Goal: Communication & Community: Answer question/provide support

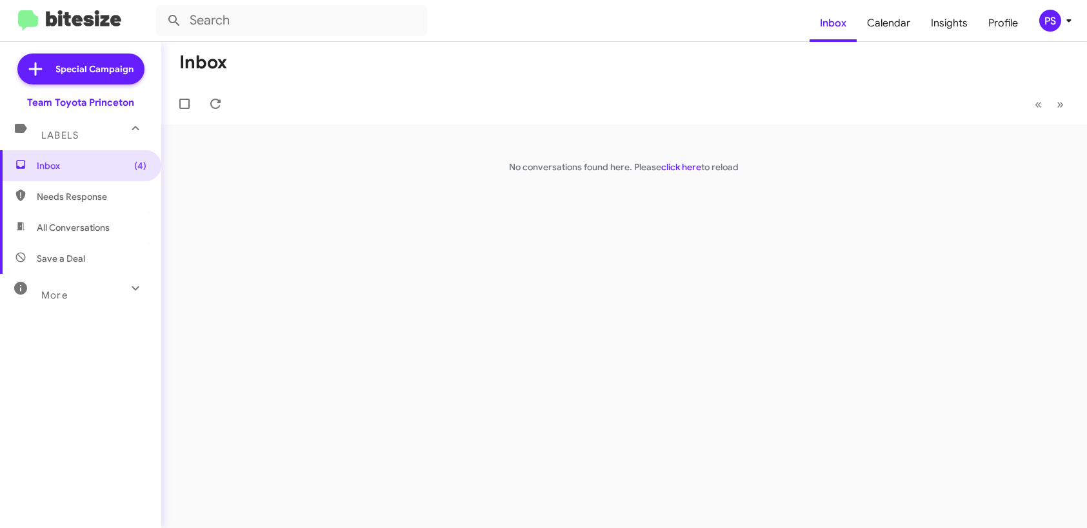
click at [1058, 19] on div "PS" at bounding box center [1050, 21] width 22 height 22
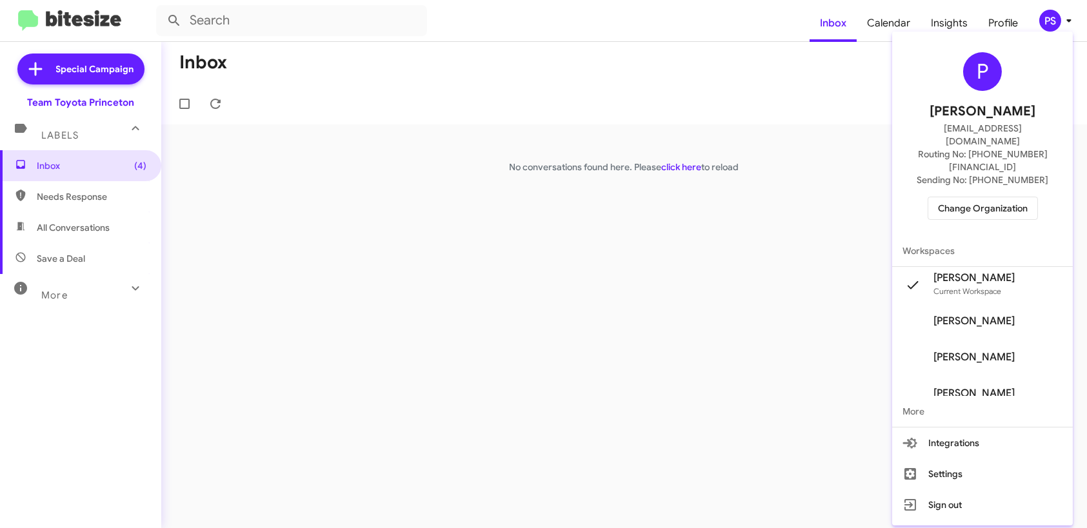
click at [1001, 315] on span "Pheobe Sportelli's" at bounding box center [973, 321] width 81 height 13
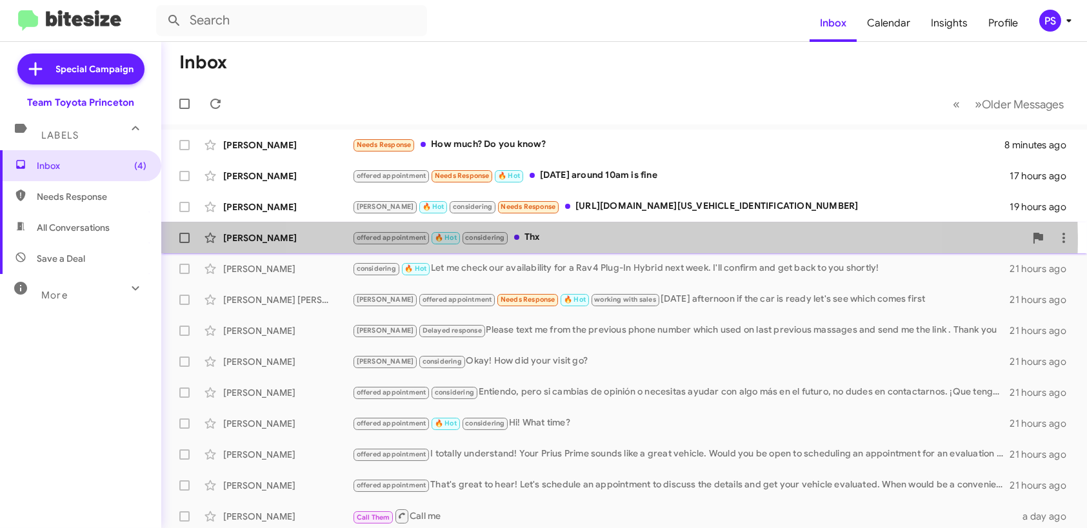
click at [600, 237] on div "offered appointment 🔥 Hot considering Thx" at bounding box center [688, 237] width 673 height 15
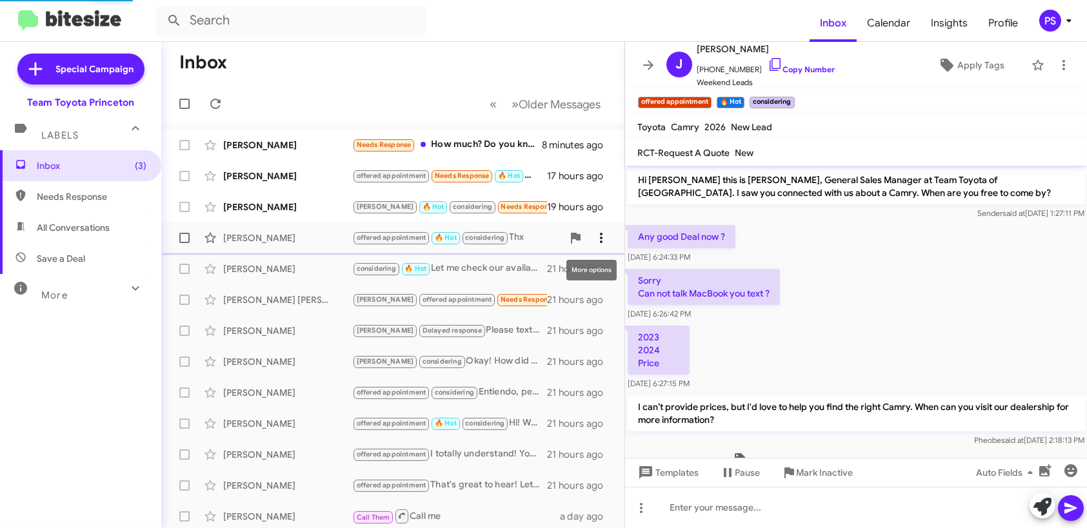
scroll to position [417, 0]
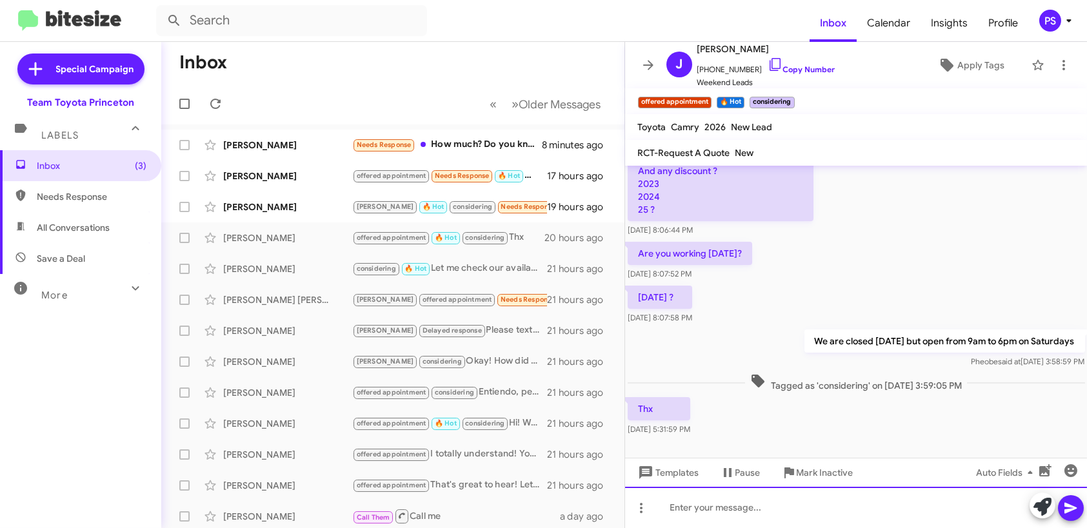
click at [813, 504] on div at bounding box center [856, 507] width 463 height 41
click at [1070, 513] on icon at bounding box center [1070, 508] width 15 height 15
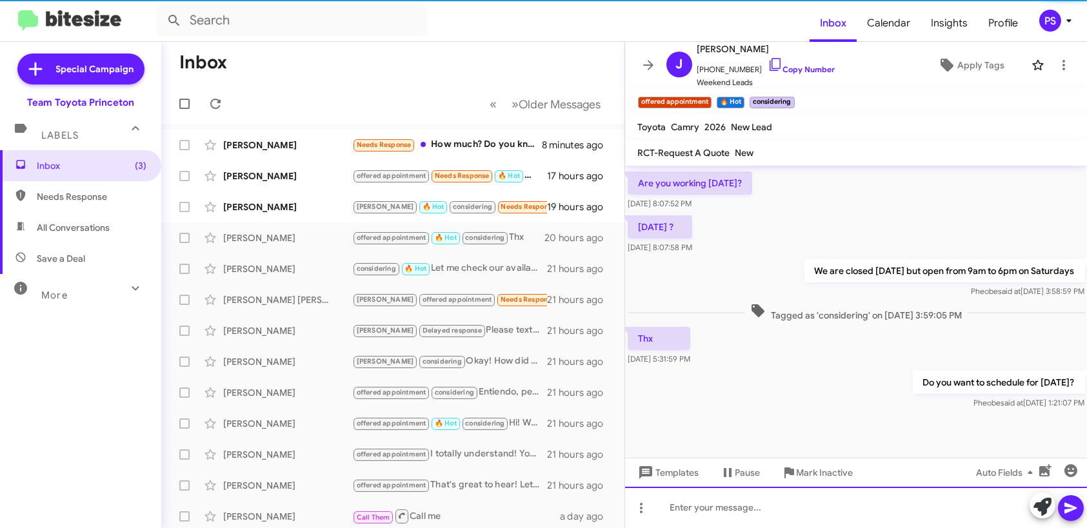
scroll to position [490, 0]
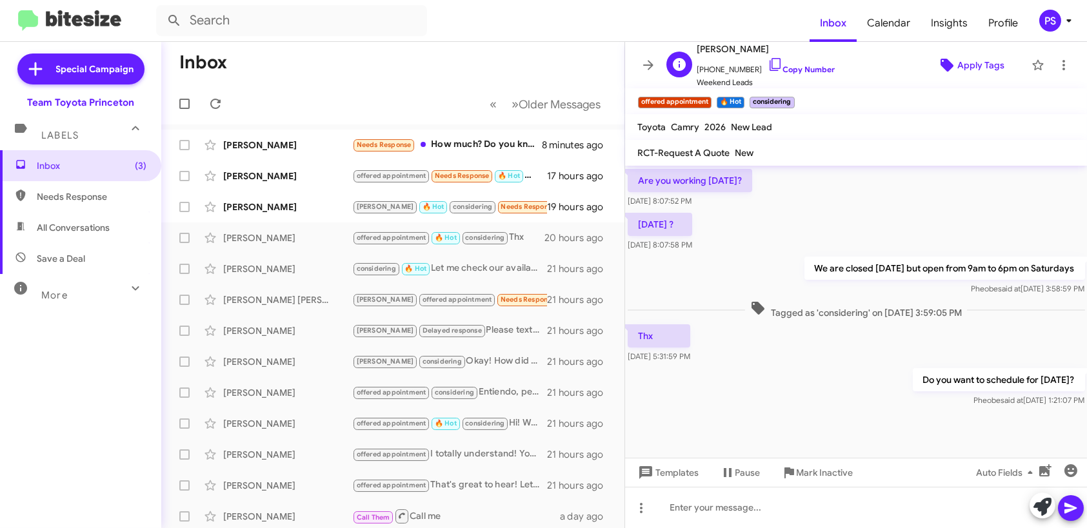
click at [965, 65] on span "Apply Tags" at bounding box center [980, 65] width 47 height 23
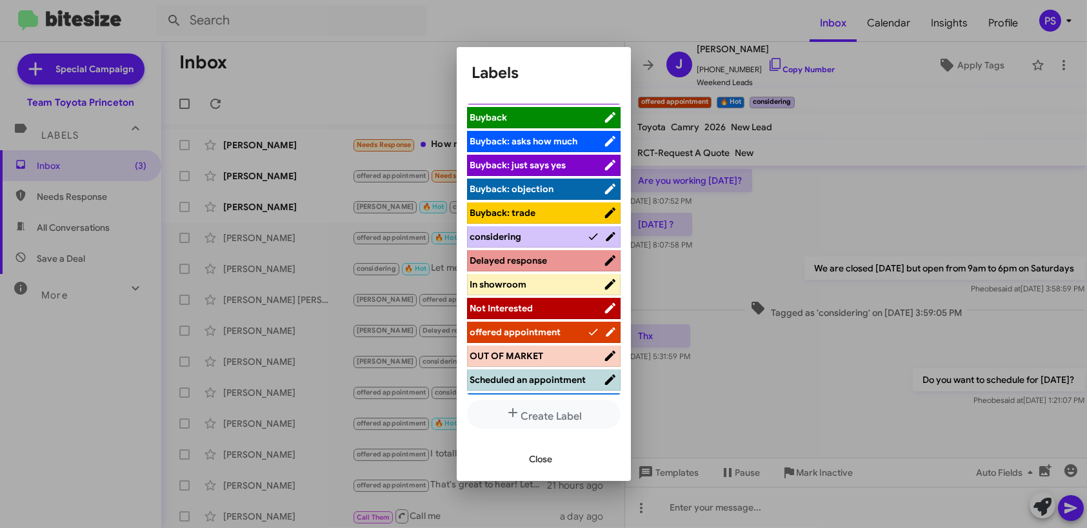
scroll to position [65, 0]
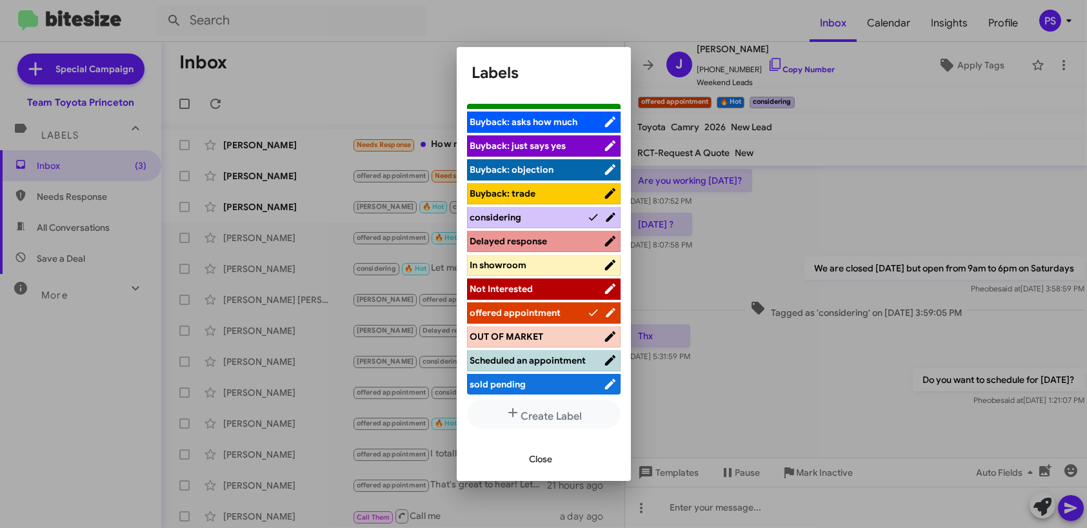
click at [539, 222] on span "considering" at bounding box center [528, 217] width 117 height 13
click at [543, 219] on span "considering" at bounding box center [536, 217] width 133 height 13
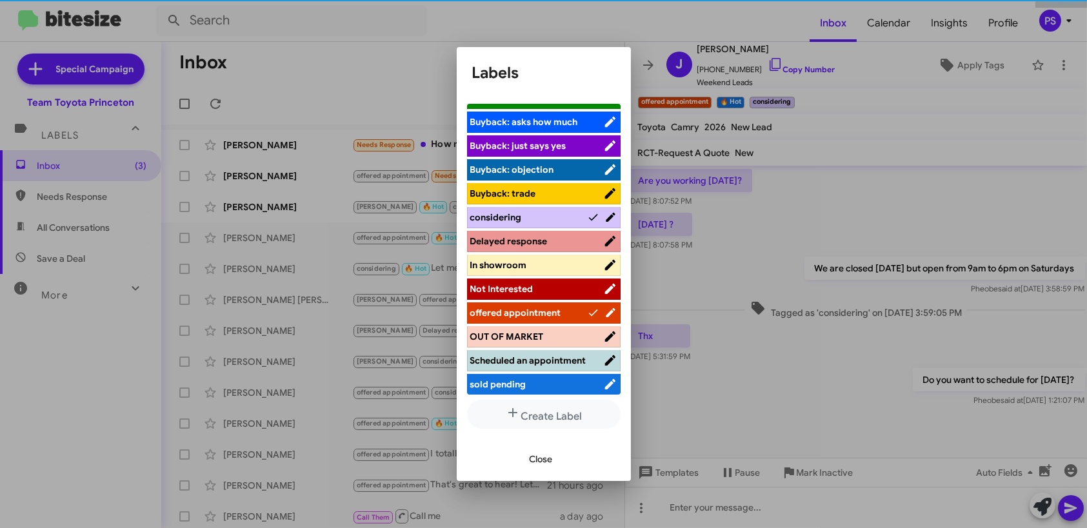
click at [533, 453] on span "Close" at bounding box center [541, 459] width 23 height 23
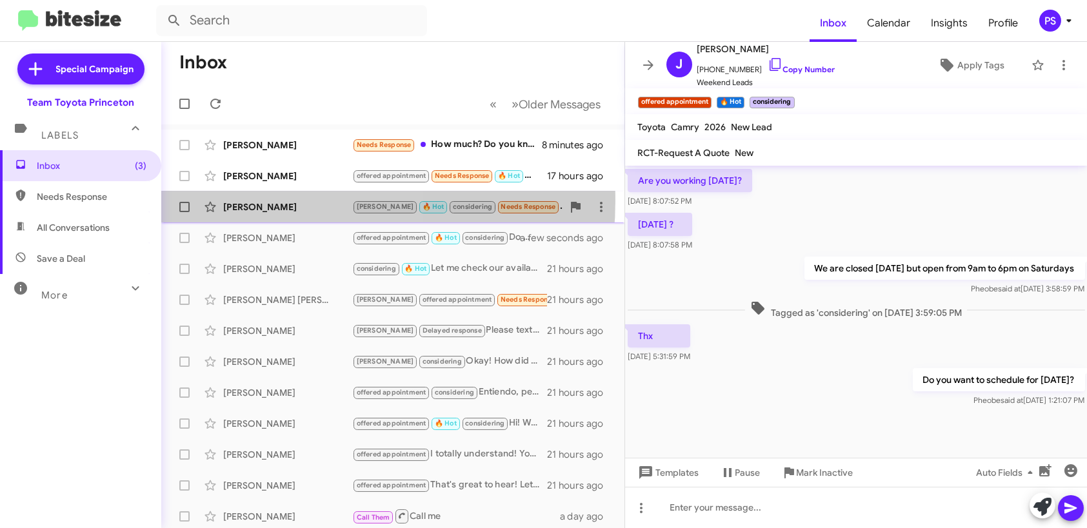
click at [273, 201] on div "[PERSON_NAME]" at bounding box center [287, 207] width 129 height 13
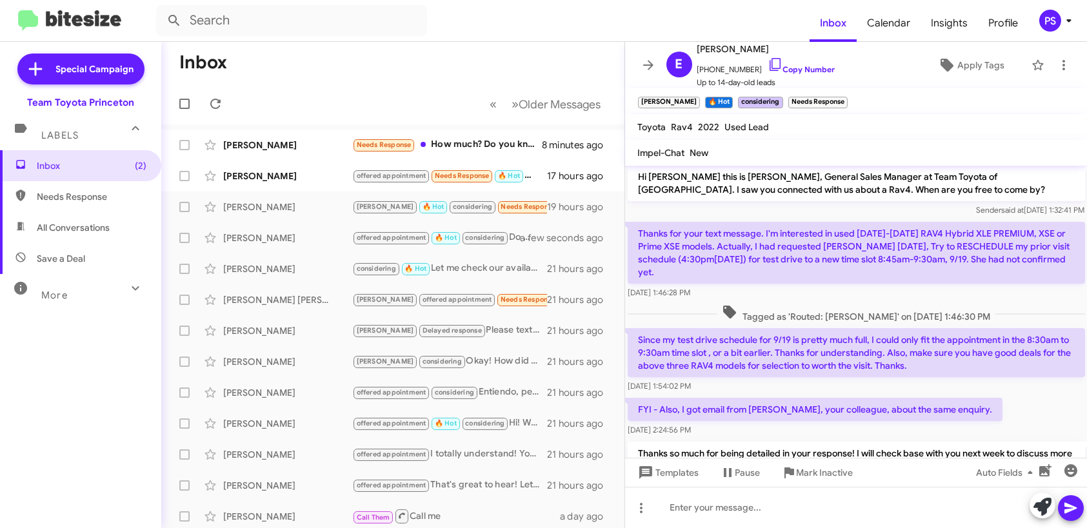
scroll to position [1, 0]
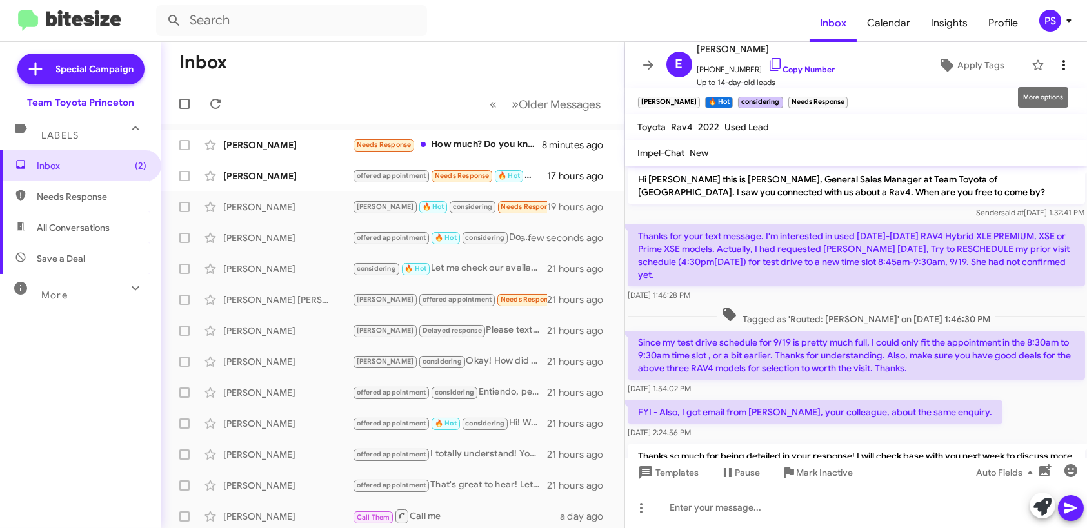
click at [1066, 66] on span at bounding box center [1064, 64] width 26 height 15
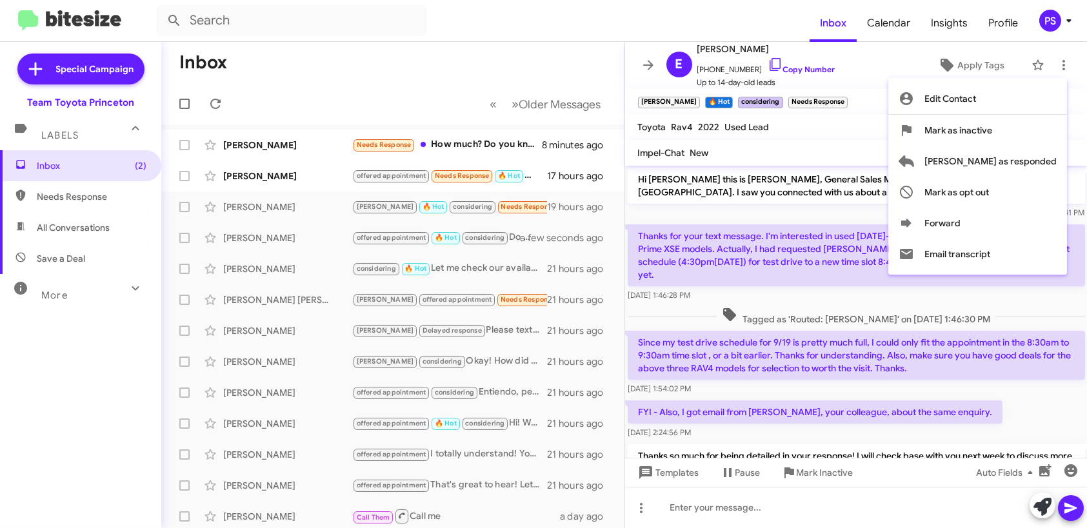
click at [853, 72] on div at bounding box center [543, 264] width 1087 height 528
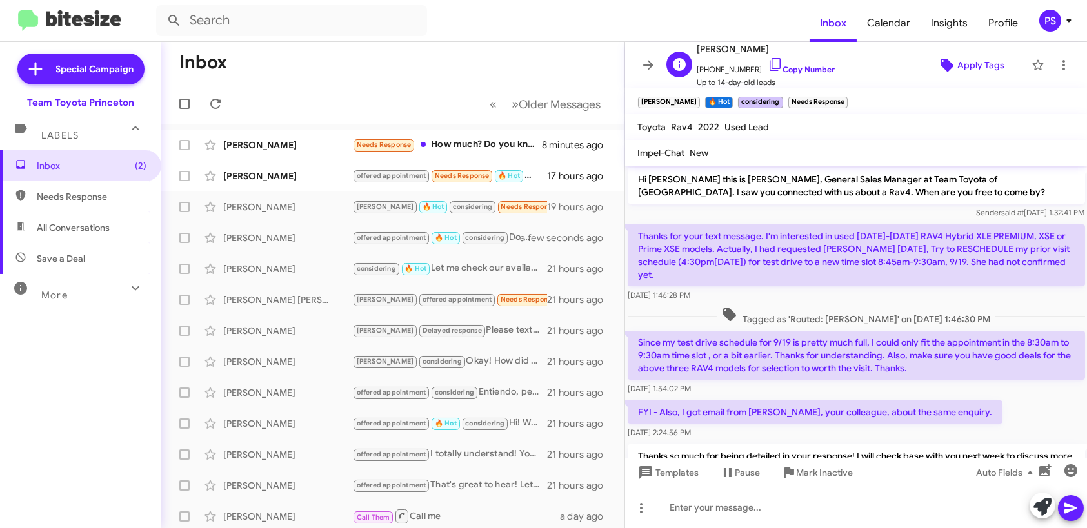
click at [979, 61] on span "Apply Tags" at bounding box center [980, 65] width 47 height 23
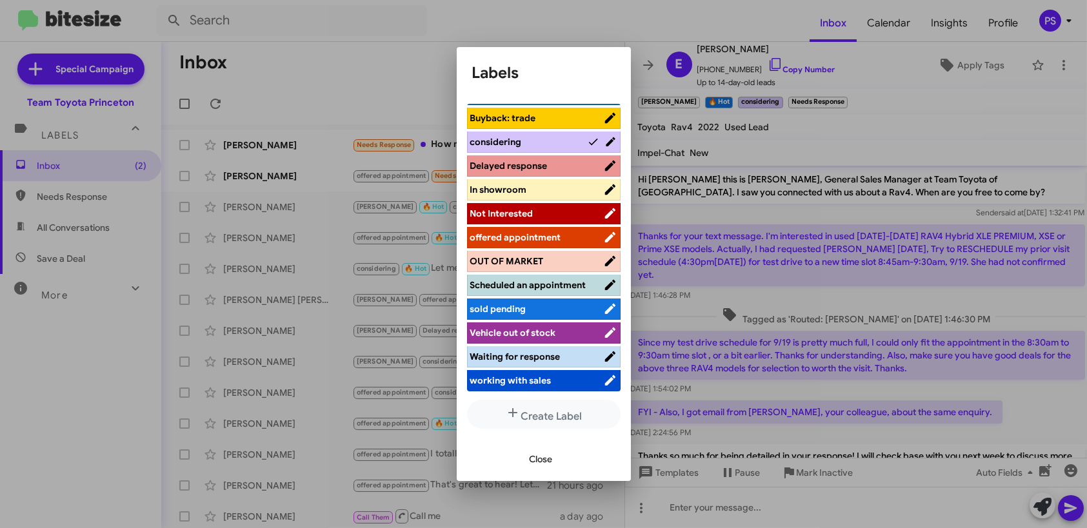
click at [546, 375] on span "working with sales" at bounding box center [536, 380] width 133 height 13
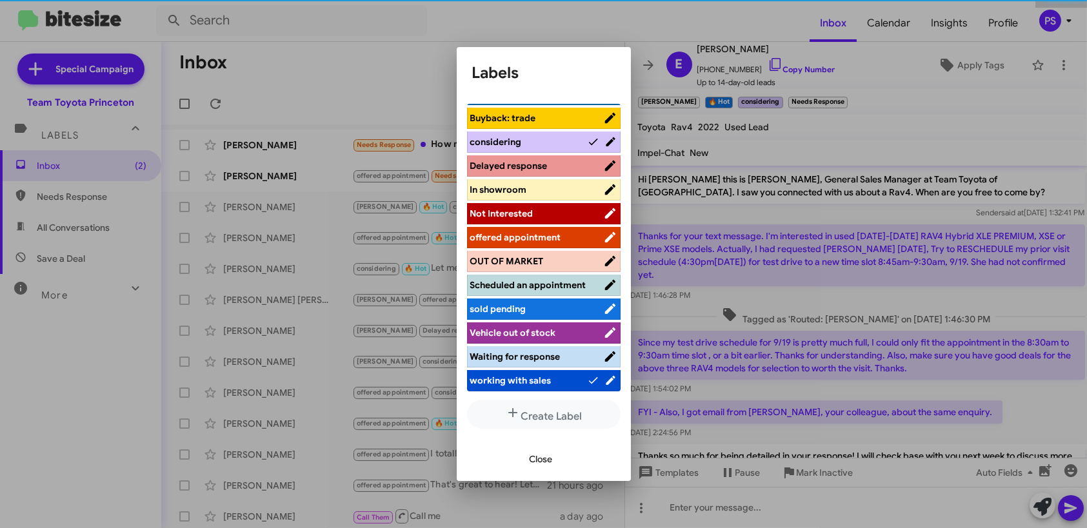
scroll to position [147, 0]
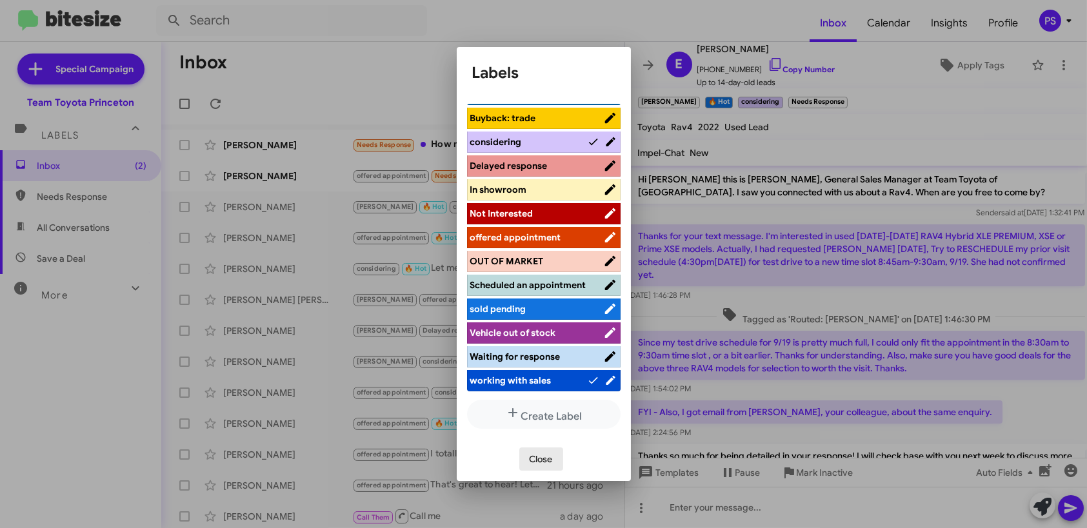
click at [528, 464] on button "Close" at bounding box center [541, 459] width 44 height 23
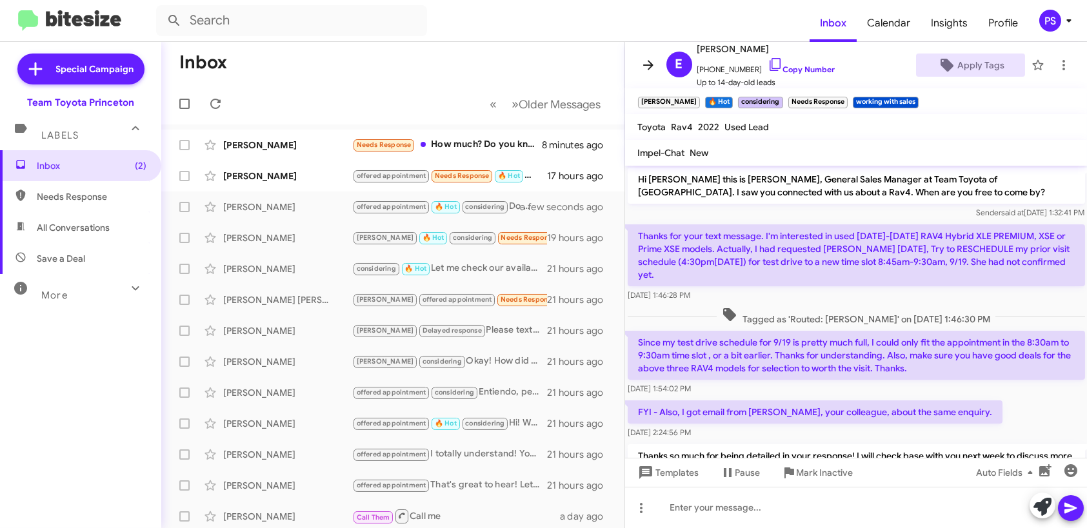
click at [655, 61] on icon at bounding box center [648, 64] width 15 height 15
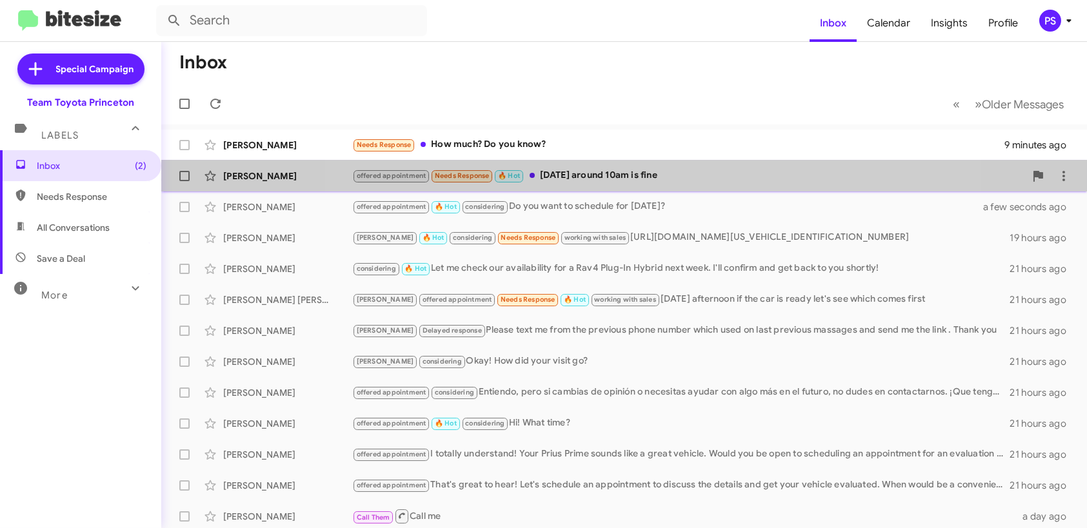
click at [654, 180] on div "offered appointment Needs Response 🔥 Hot [DATE] around 10am is fine" at bounding box center [688, 175] width 673 height 15
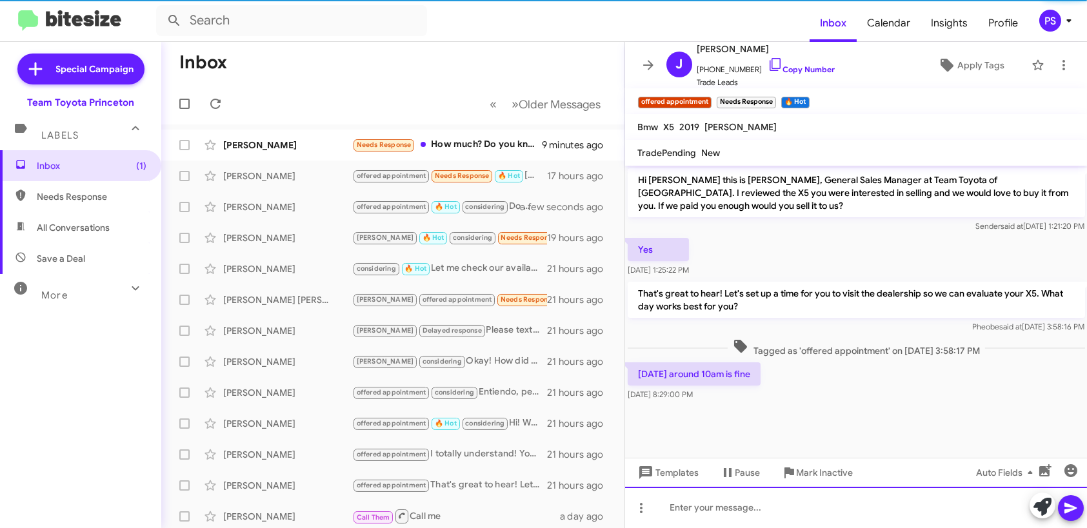
click at [810, 513] on div at bounding box center [856, 507] width 463 height 41
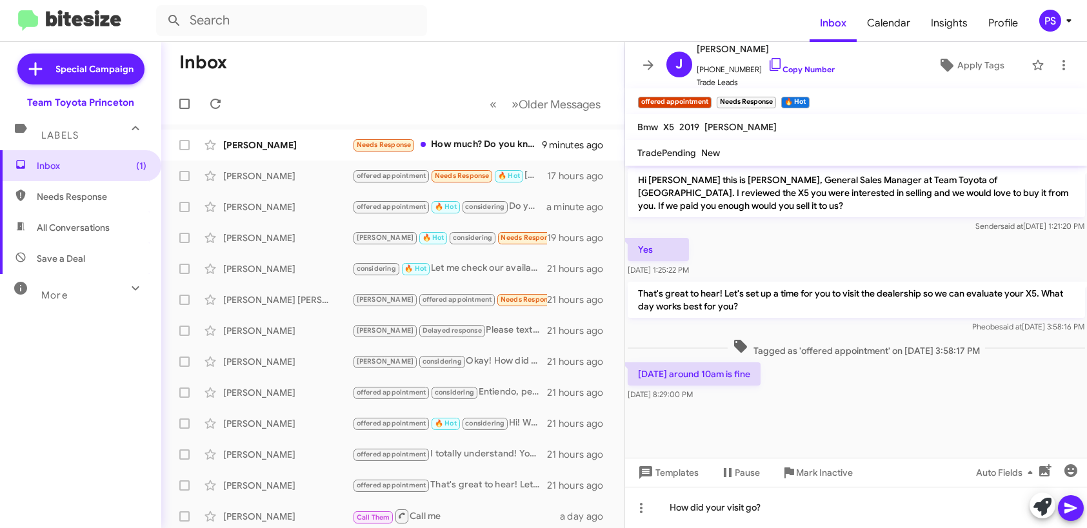
click at [1074, 515] on icon at bounding box center [1070, 508] width 15 height 15
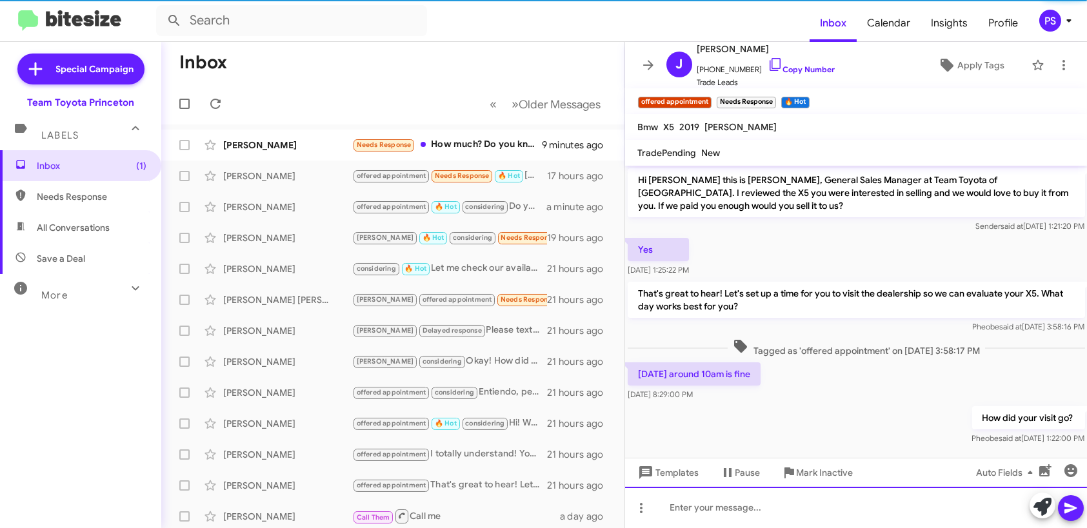
scroll to position [9, 0]
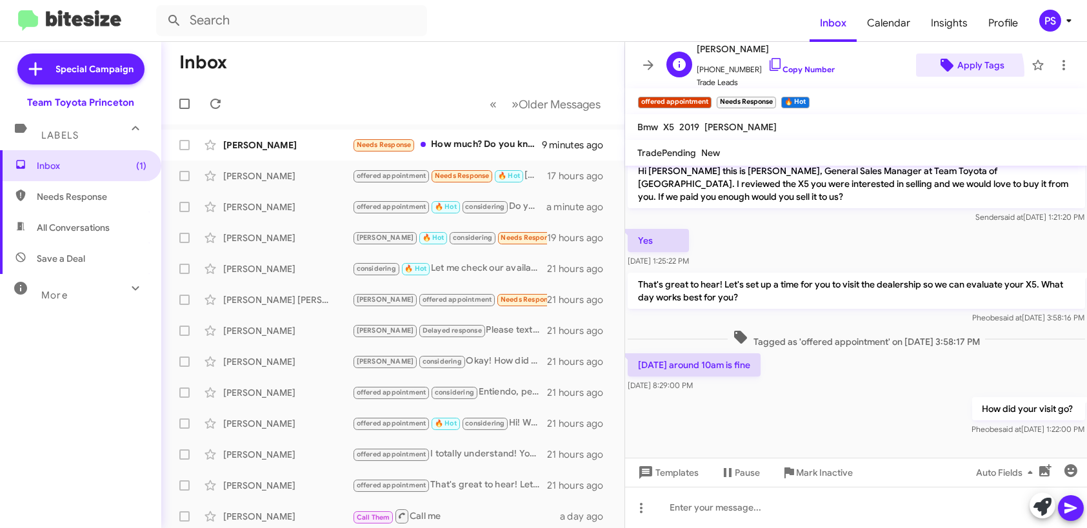
click at [946, 72] on span "Apply Tags" at bounding box center [970, 65] width 88 height 23
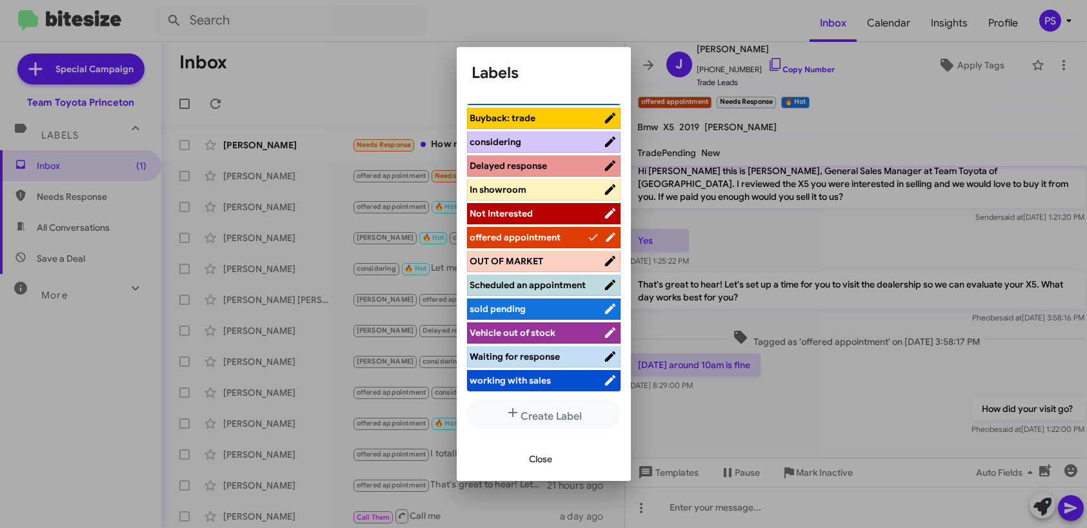
click at [545, 288] on span "Scheduled an appointment" at bounding box center [536, 285] width 133 height 13
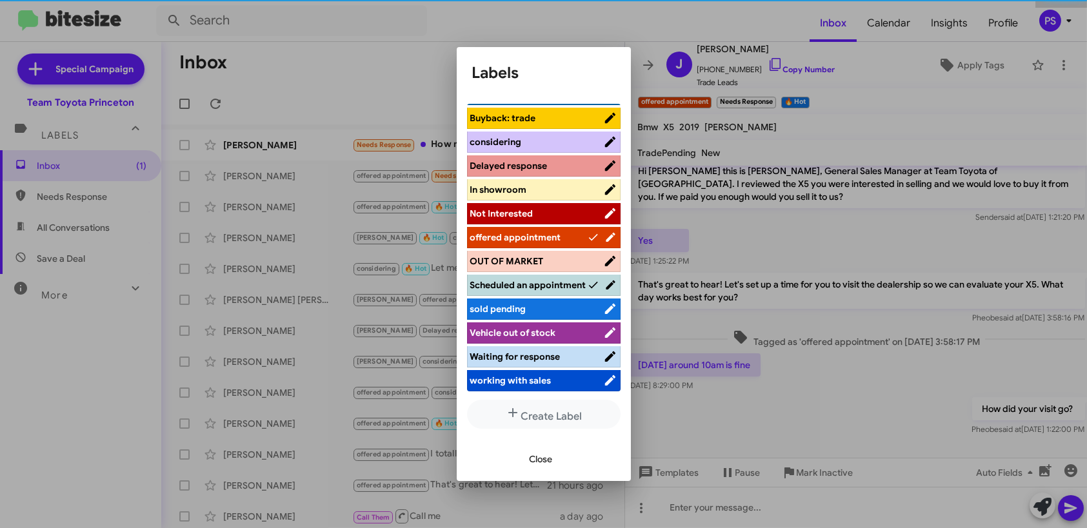
click at [542, 457] on span "Close" at bounding box center [541, 459] width 23 height 23
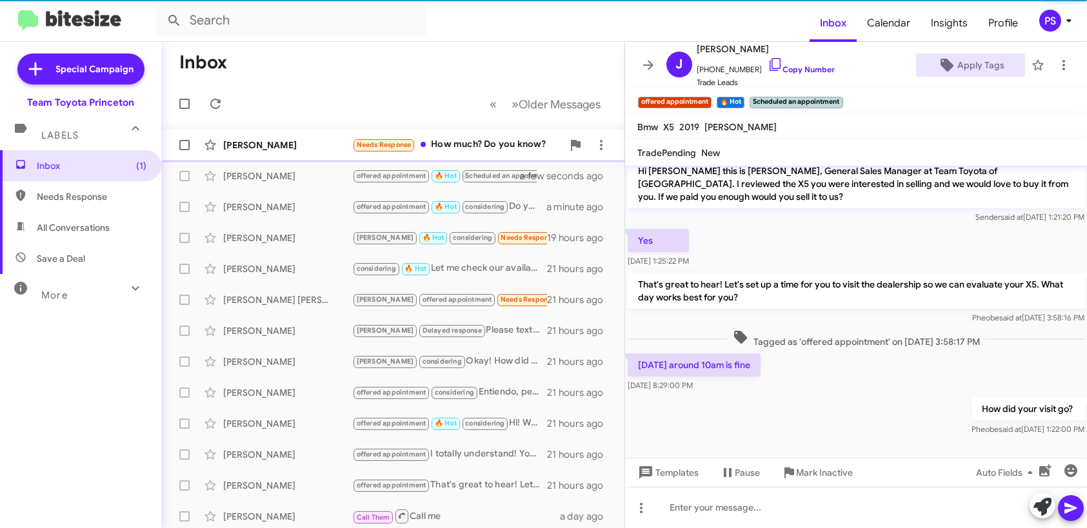
click at [495, 148] on div "Needs Response How much? Do you know?" at bounding box center [457, 144] width 210 height 15
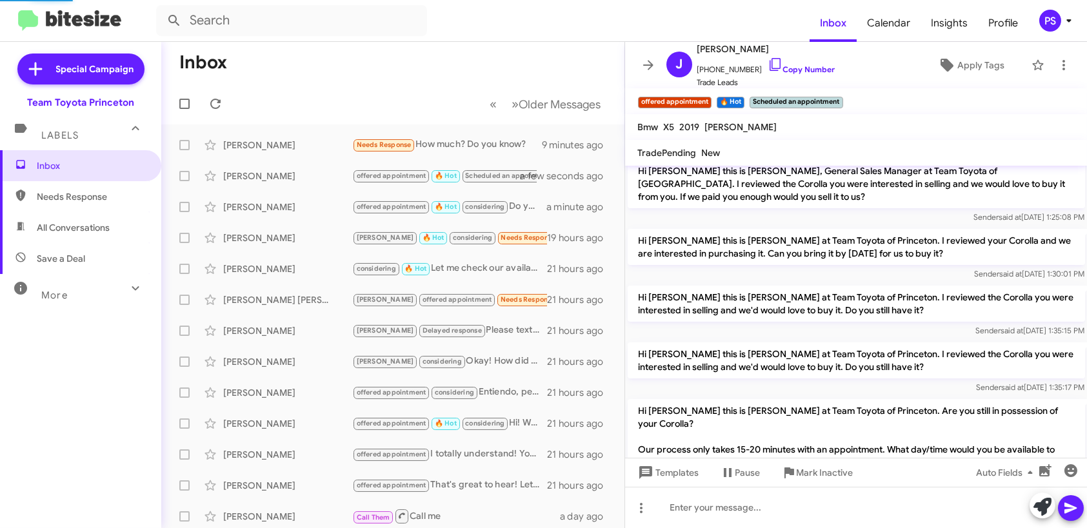
scroll to position [585, 0]
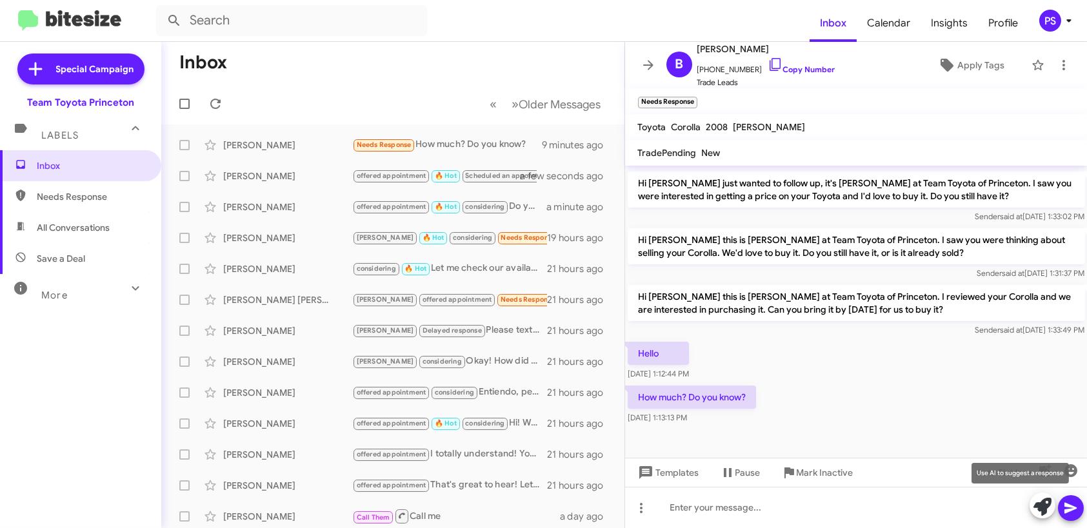
click at [1035, 506] on icon at bounding box center [1042, 507] width 18 height 18
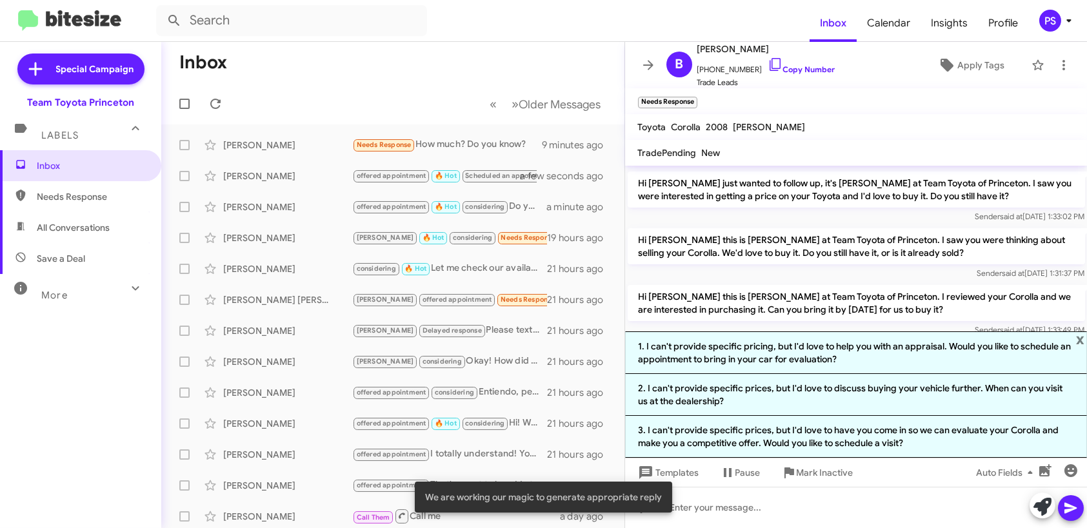
click at [954, 446] on li "3. I can't provide specific prices, but I'd love to have you come in so we can …" at bounding box center [856, 437] width 463 height 42
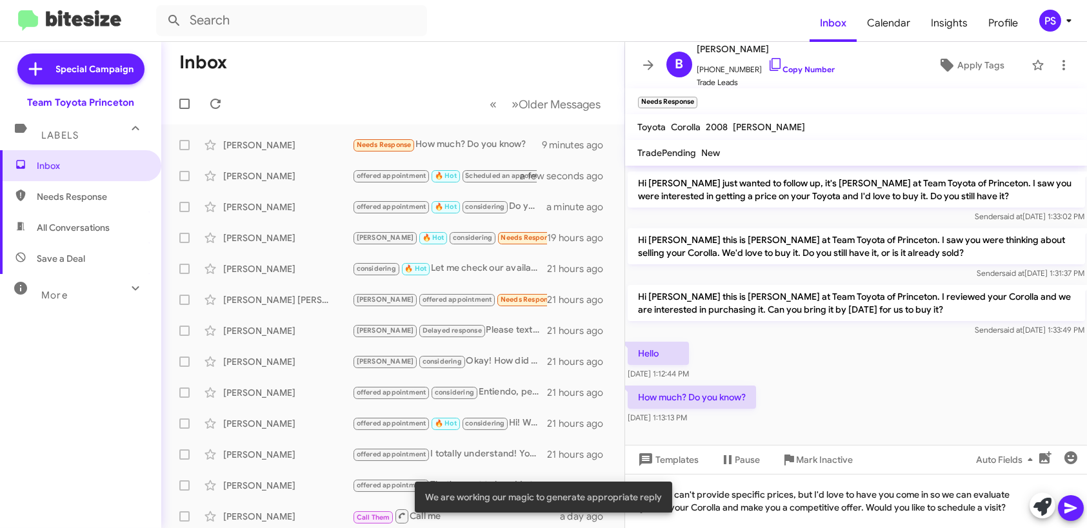
click at [1072, 506] on icon at bounding box center [1070, 508] width 15 height 15
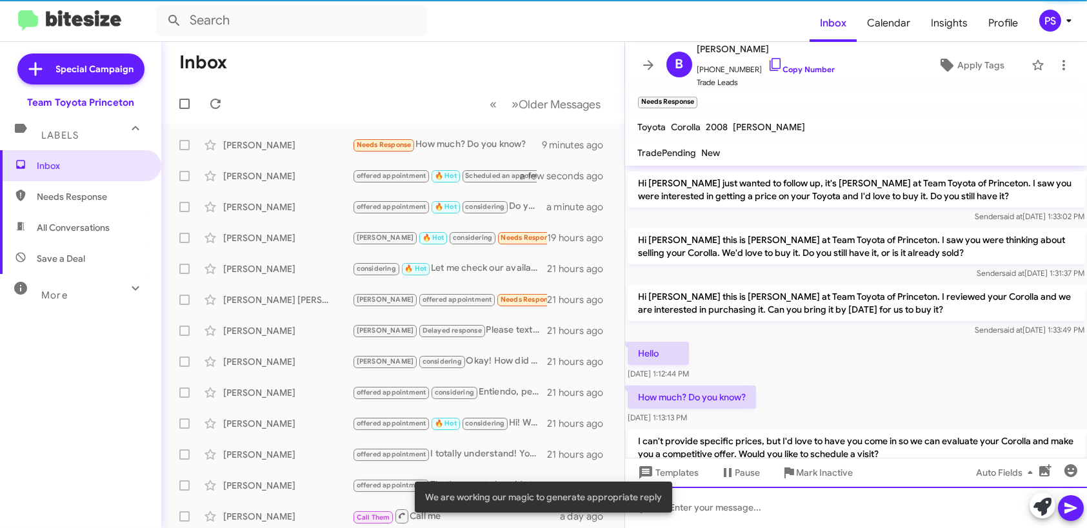
scroll to position [0, 0]
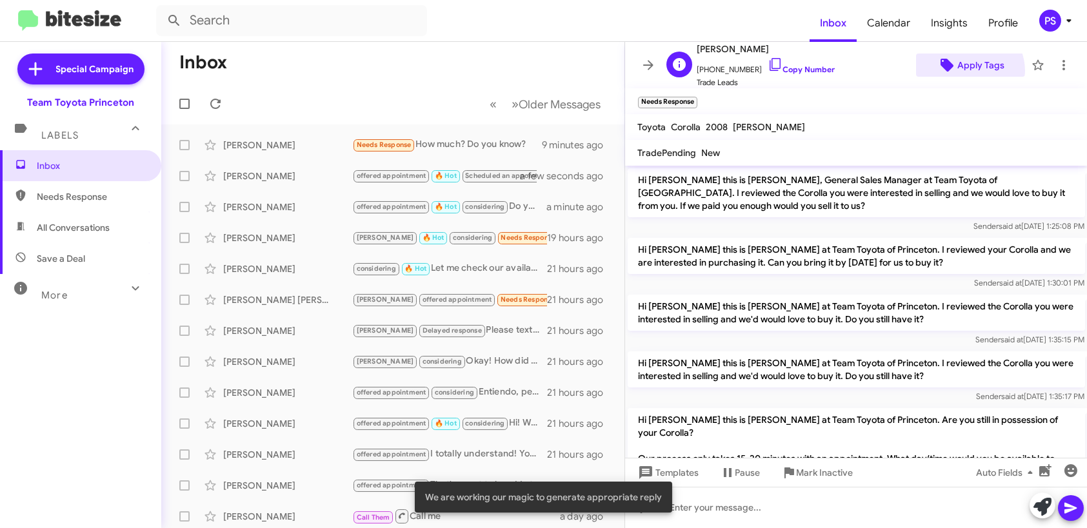
click at [962, 71] on span "Apply Tags" at bounding box center [980, 65] width 47 height 23
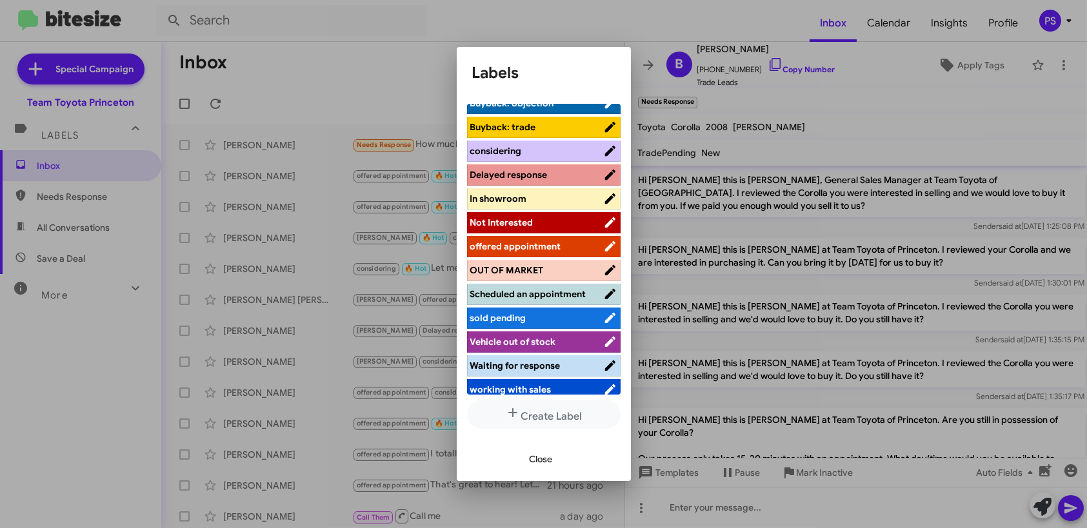
scroll to position [147, 0]
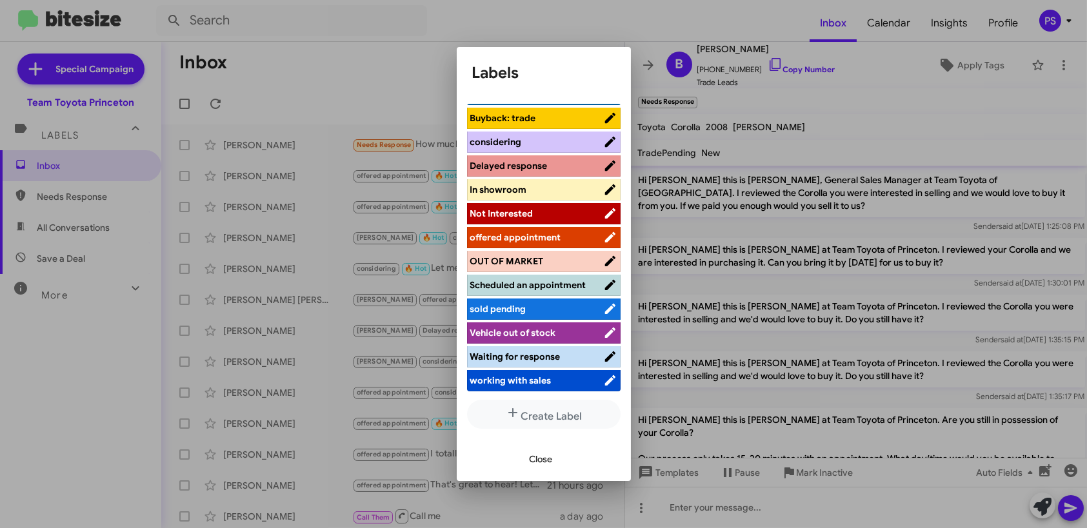
click at [539, 232] on span "offered appointment" at bounding box center [515, 238] width 91 height 12
click at [533, 457] on span "Close" at bounding box center [541, 459] width 23 height 23
